Goal: Information Seeking & Learning: Find specific fact

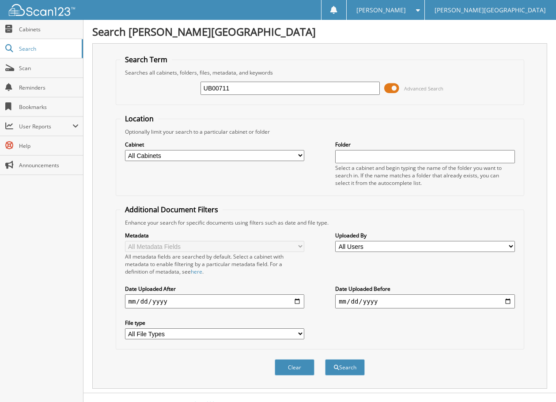
type input "UB00711"
click at [325, 359] on button "Search" at bounding box center [345, 367] width 40 height 16
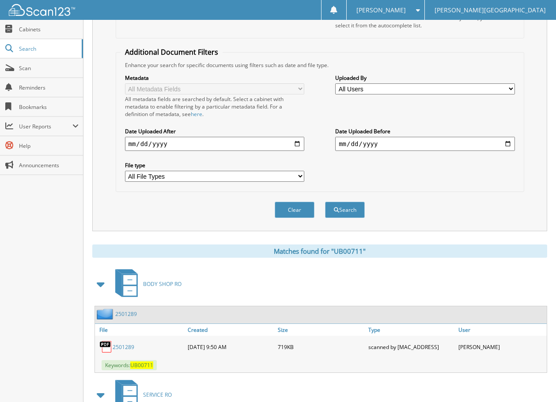
scroll to position [18, 0]
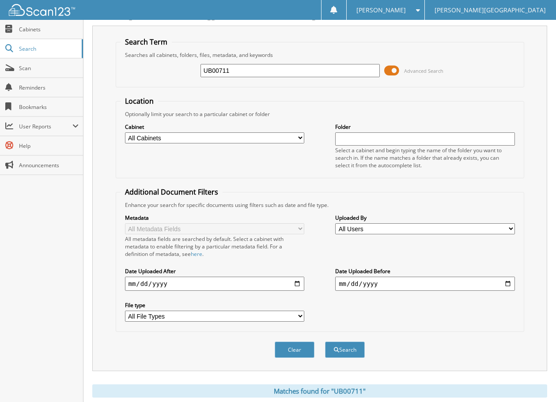
click at [240, 72] on input "UB00711" at bounding box center [289, 70] width 179 height 13
type input "UB0071"
click at [325, 342] on button "Search" at bounding box center [345, 350] width 40 height 16
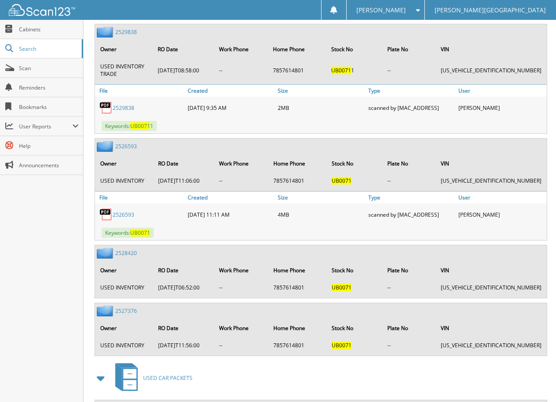
scroll to position [574, 0]
